Goal: Entertainment & Leisure: Consume media (video, audio)

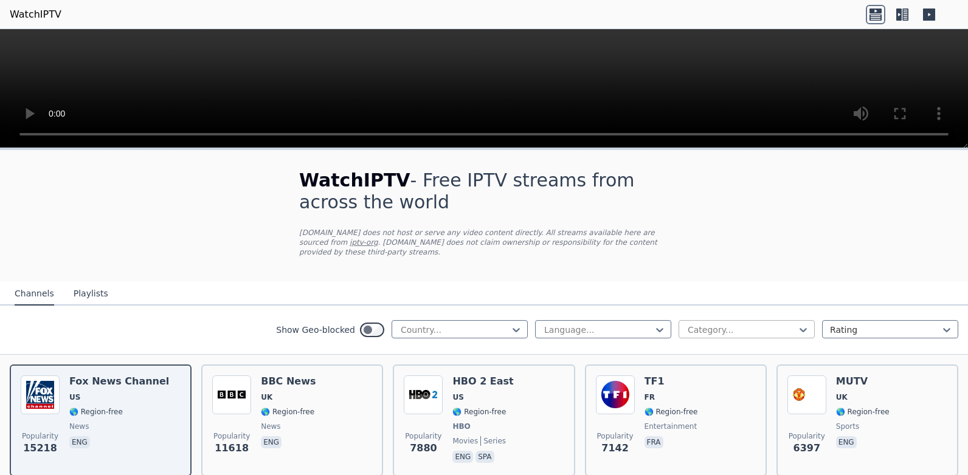
click at [764, 324] on div at bounding box center [741, 330] width 111 height 12
click at [698, 414] on div "Sports" at bounding box center [746, 424] width 136 height 22
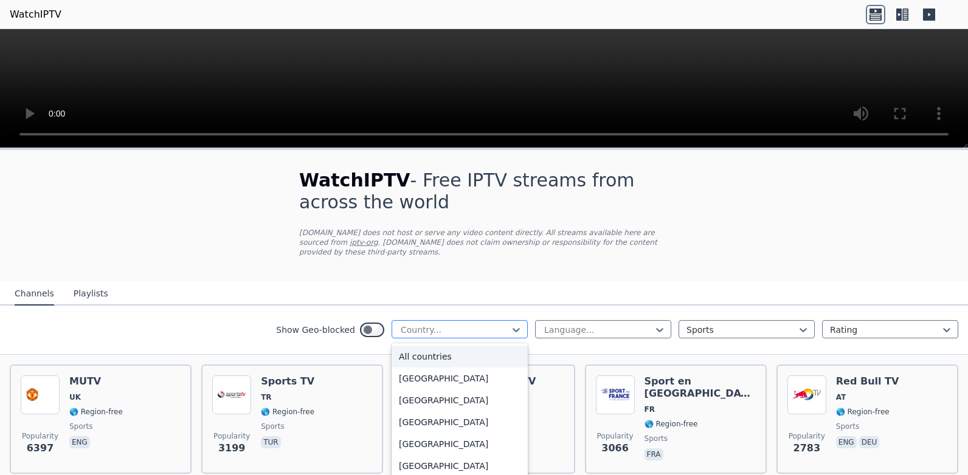
click at [450, 324] on div at bounding box center [454, 330] width 111 height 12
click at [437, 346] on div "All countries" at bounding box center [459, 357] width 136 height 22
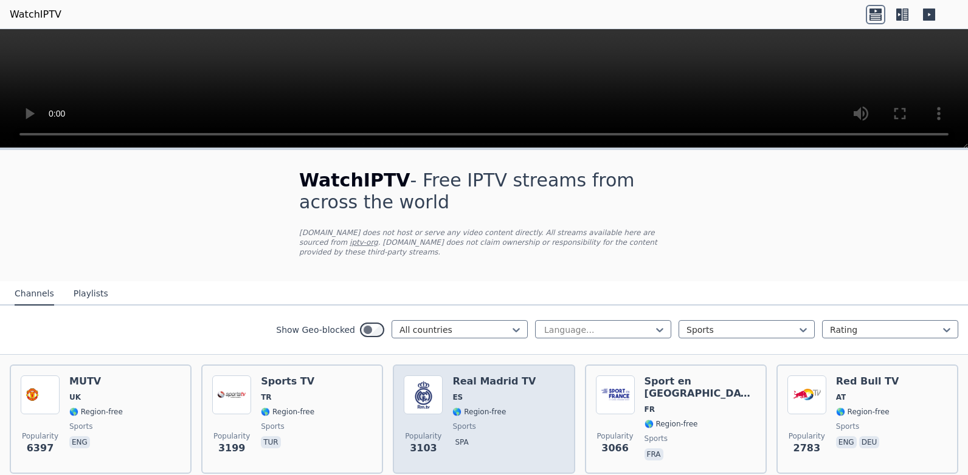
click at [456, 376] on h6 "Real Madrid TV" at bounding box center [493, 382] width 83 height 12
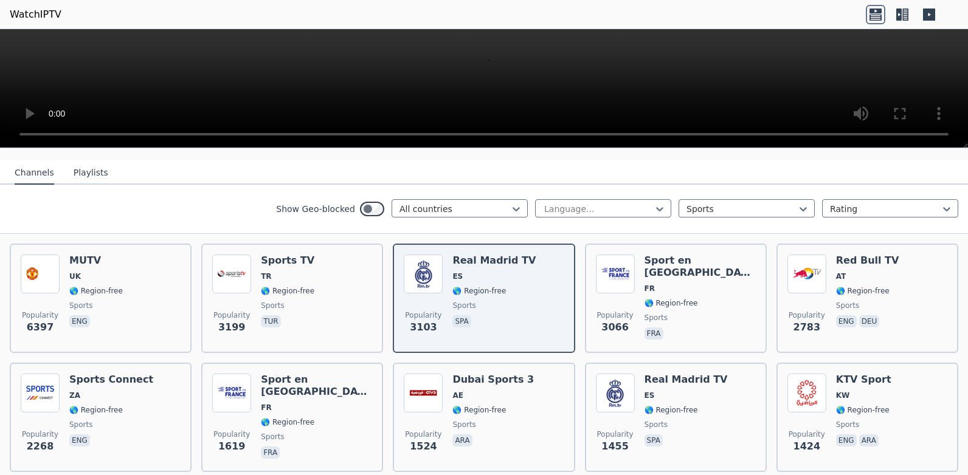
scroll to position [122, 0]
click at [612, 202] on div at bounding box center [598, 208] width 111 height 12
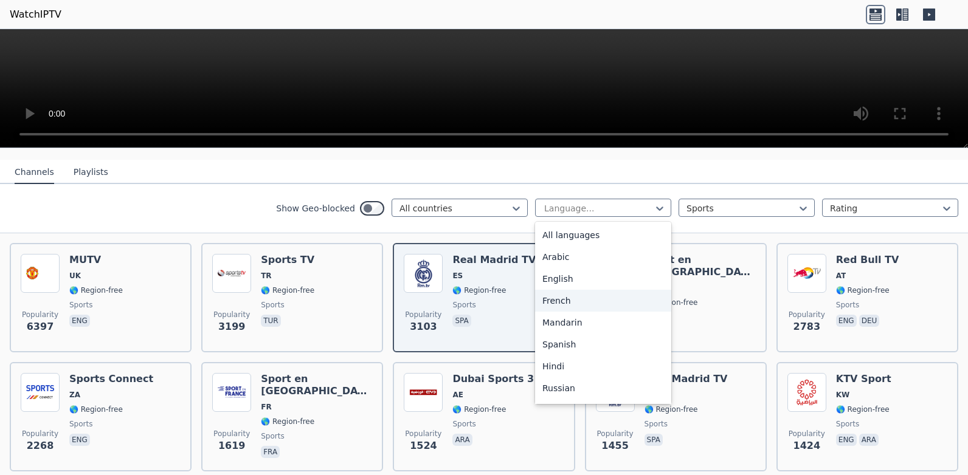
scroll to position [61, 0]
click at [559, 295] on div "Hindi" at bounding box center [603, 306] width 136 height 22
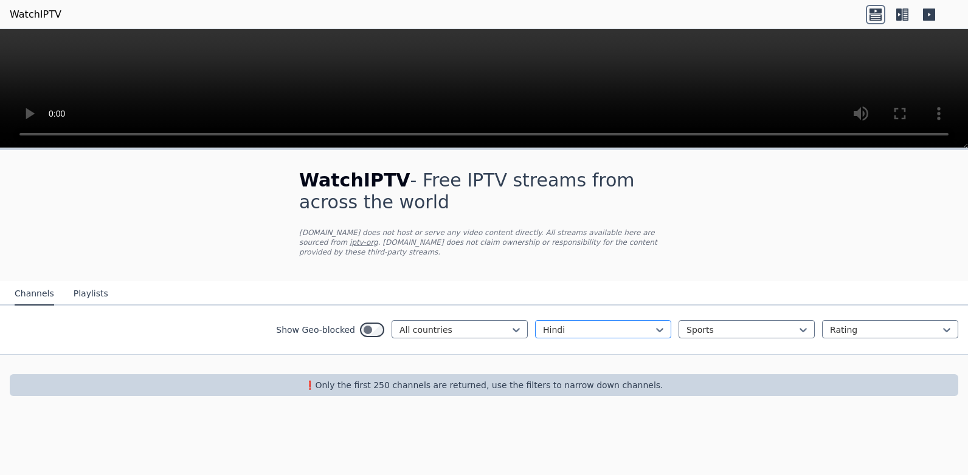
click at [560, 324] on div at bounding box center [598, 330] width 111 height 12
click at [581, 391] on div "English" at bounding box center [603, 401] width 136 height 22
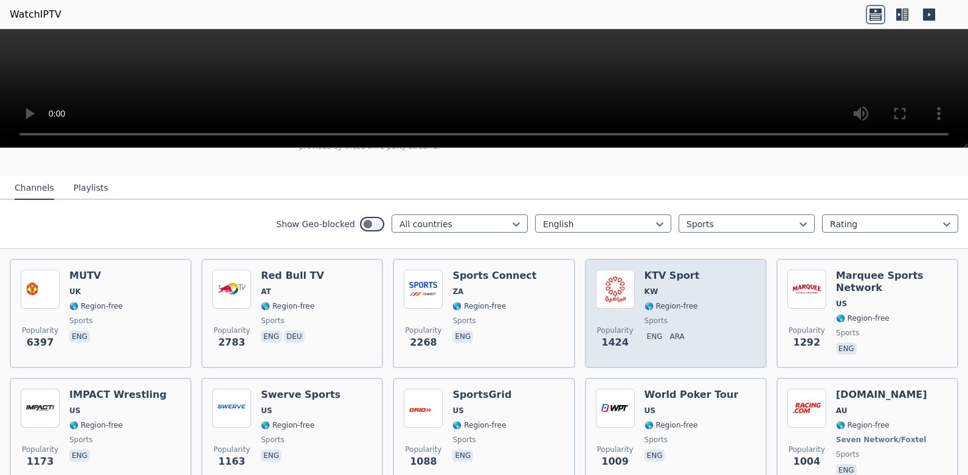
scroll to position [122, 0]
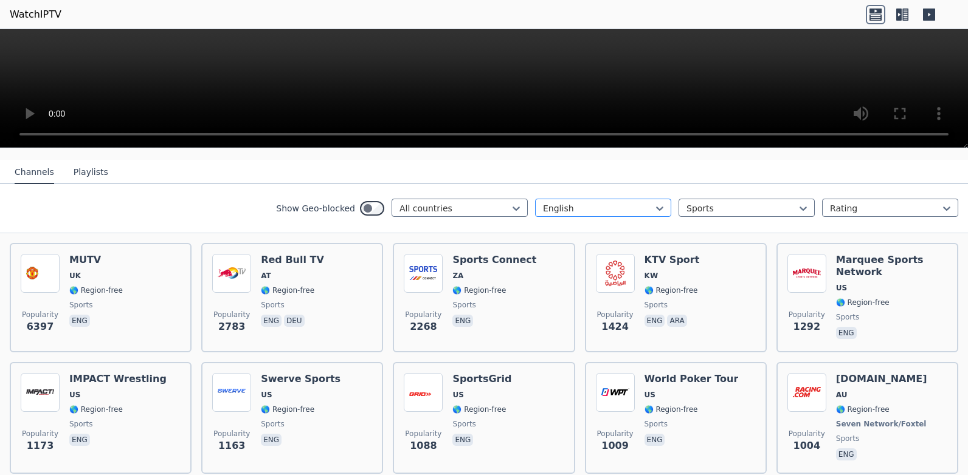
click at [596, 202] on div at bounding box center [598, 208] width 111 height 12
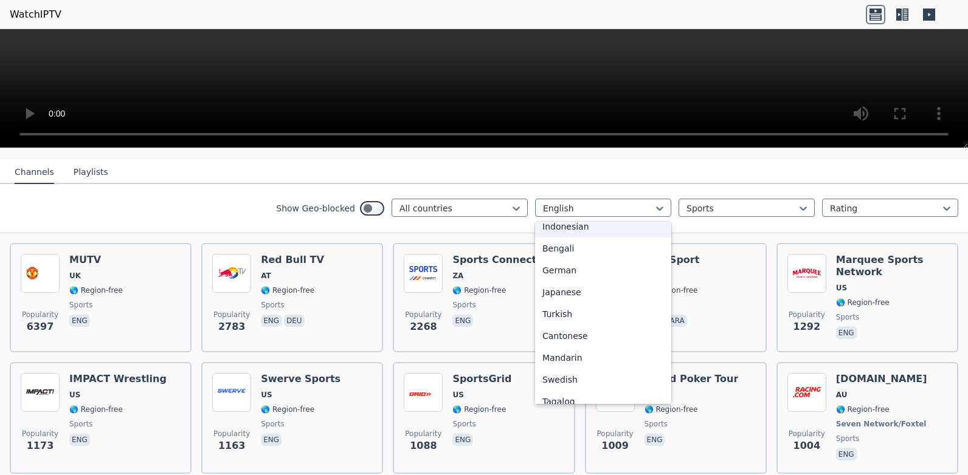
scroll to position [243, 0]
click at [551, 224] on div "Bengali" at bounding box center [603, 233] width 136 height 22
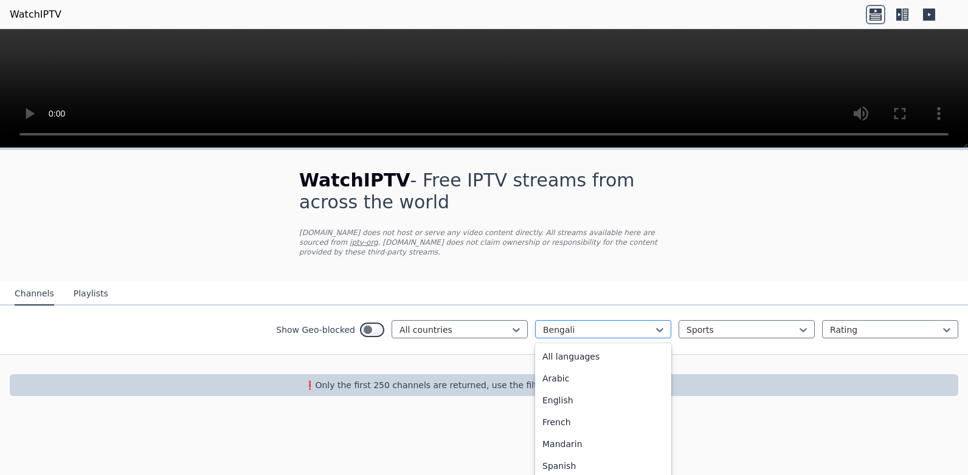
click at [573, 320] on div "Bengali" at bounding box center [603, 329] width 136 height 18
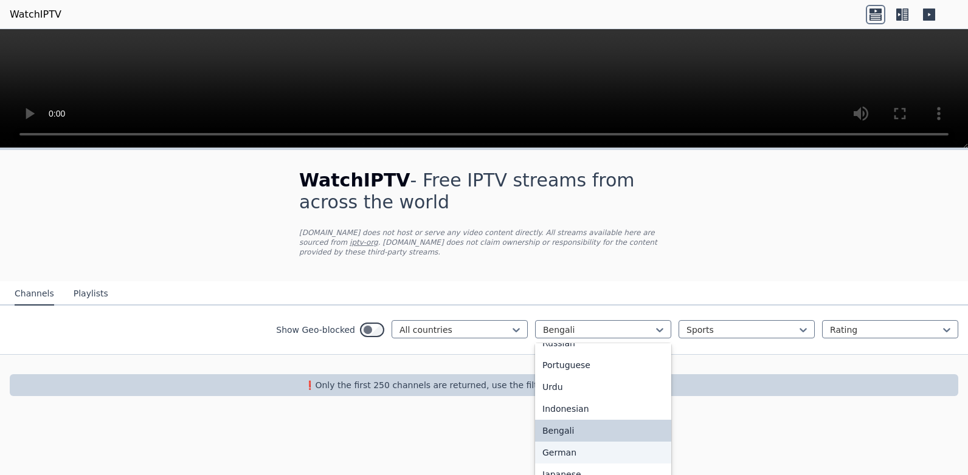
scroll to position [90, 0]
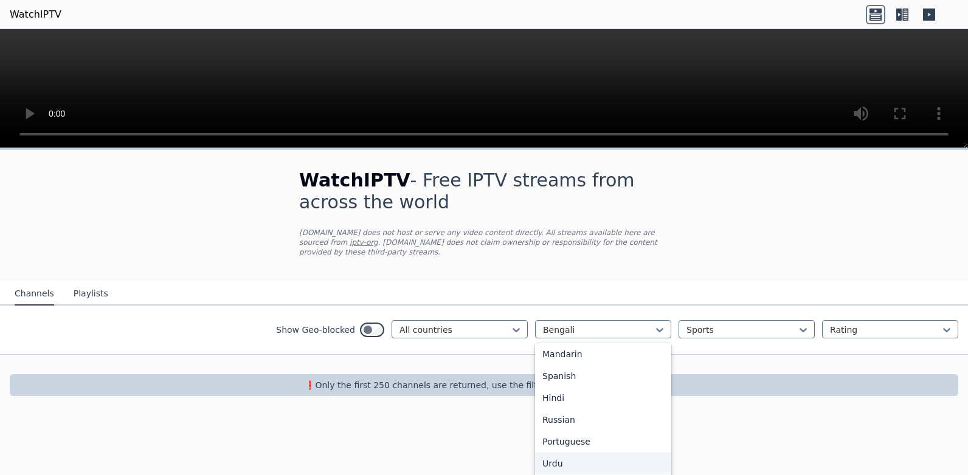
click at [581, 453] on div "Urdu" at bounding box center [603, 464] width 136 height 22
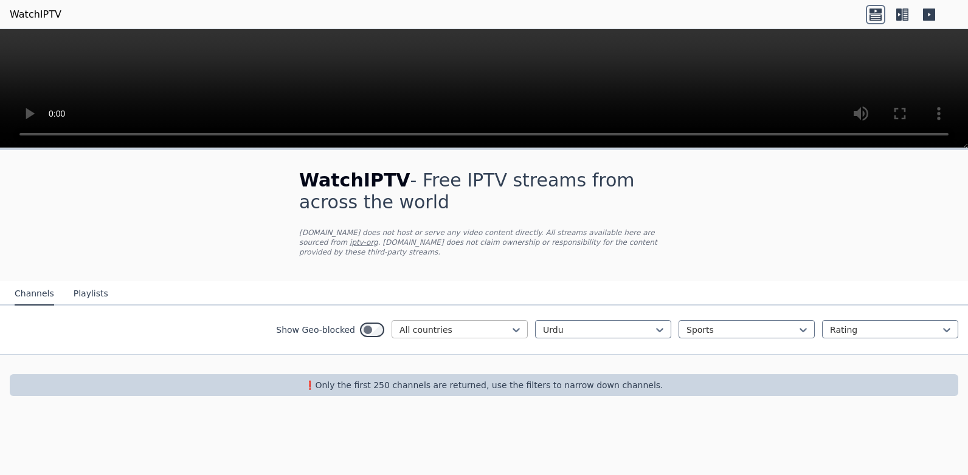
click at [420, 324] on div at bounding box center [454, 330] width 111 height 12
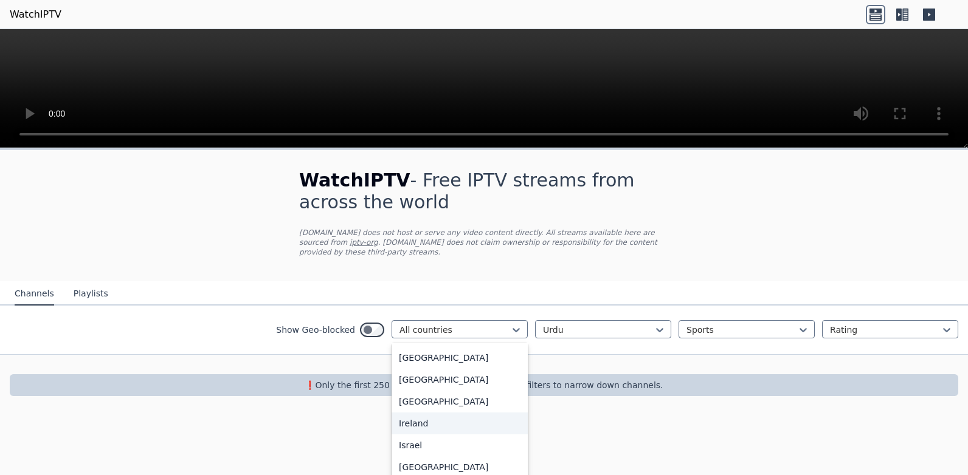
scroll to position [1884, 0]
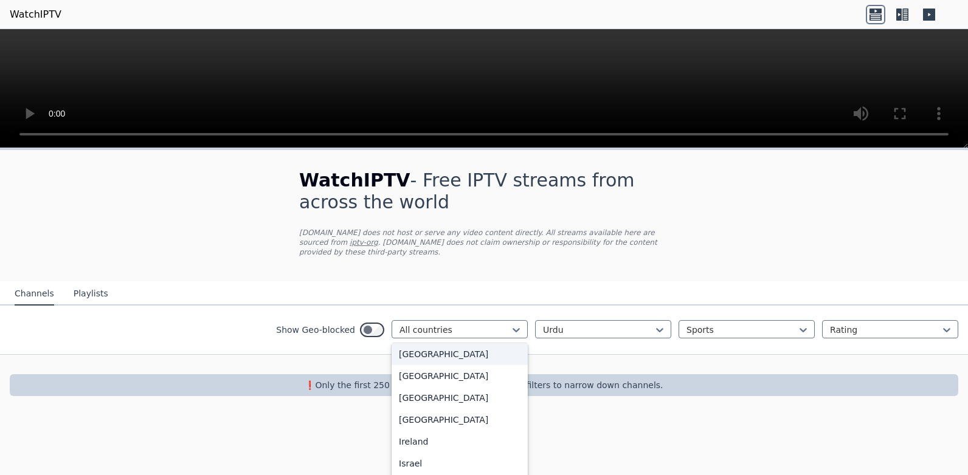
click at [430, 359] on div "[GEOGRAPHIC_DATA]" at bounding box center [459, 354] width 136 height 22
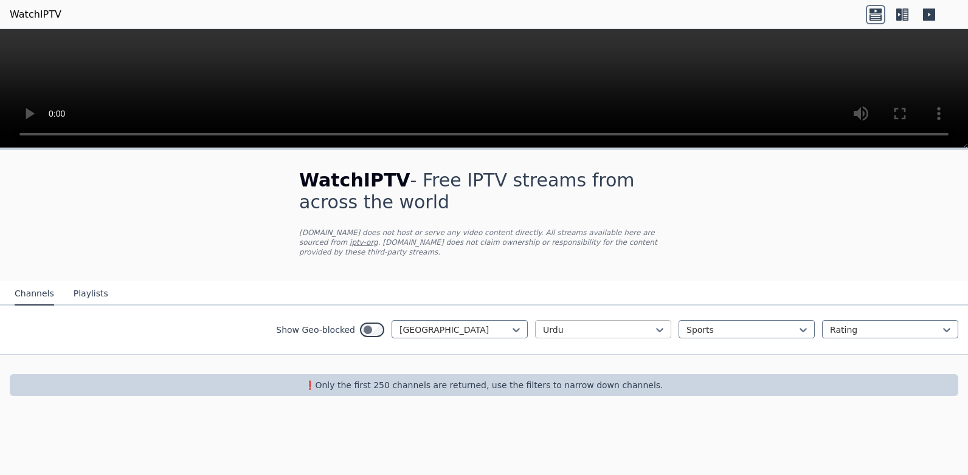
click at [621, 326] on div "Urdu" at bounding box center [603, 329] width 136 height 18
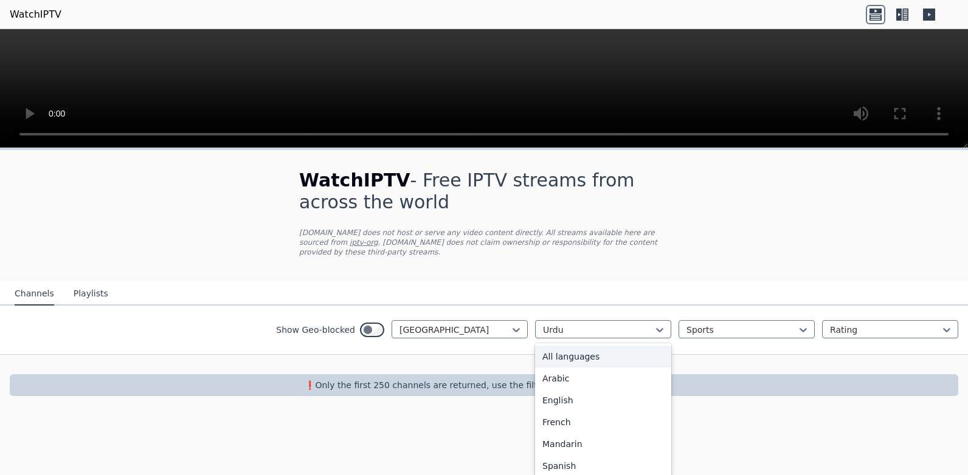
click at [602, 349] on div "All languages" at bounding box center [603, 357] width 136 height 22
